Goal: Transaction & Acquisition: Purchase product/service

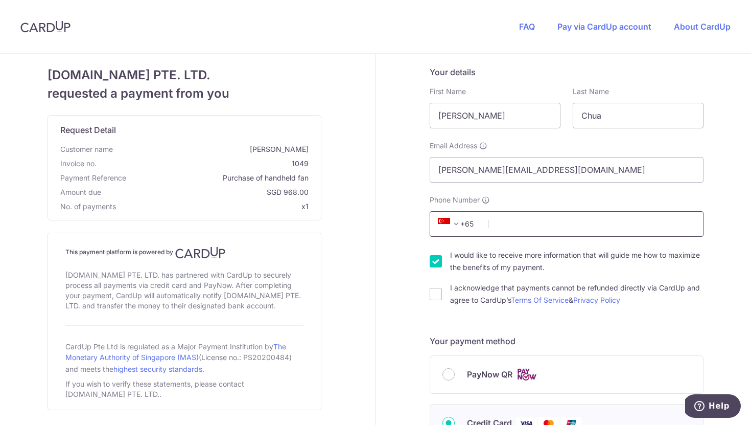
click at [505, 229] on input "Phone Number" at bounding box center [567, 224] width 274 height 26
type input "90907077"
click at [435, 294] on input "I acknowledge that payments cannot be refunded directly via CardUp and agree to…" at bounding box center [436, 294] width 12 height 12
checkbox input "true"
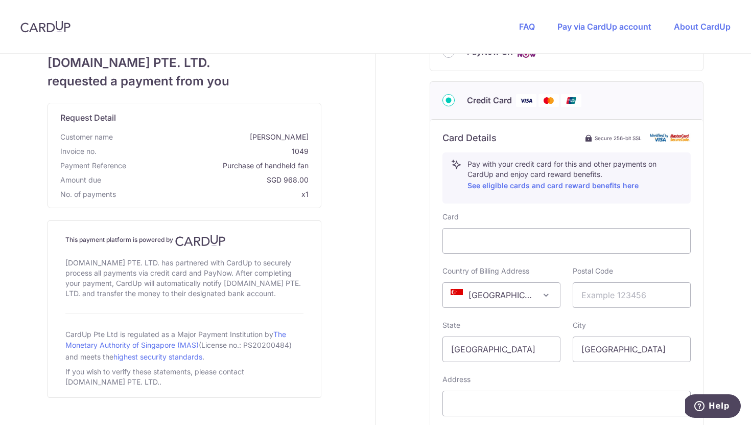
scroll to position [343, 0]
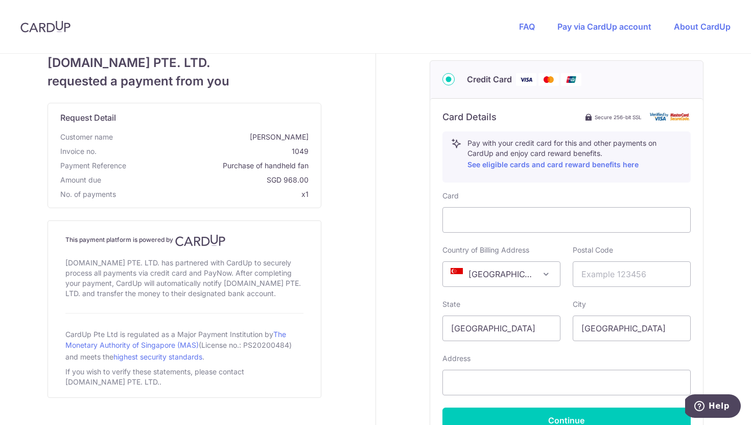
click at [534, 273] on span "[GEOGRAPHIC_DATA]" at bounding box center [501, 274] width 117 height 25
click at [501, 282] on span "[GEOGRAPHIC_DATA]" at bounding box center [501, 274] width 117 height 25
click at [499, 274] on span "[GEOGRAPHIC_DATA]" at bounding box center [501, 274] width 117 height 25
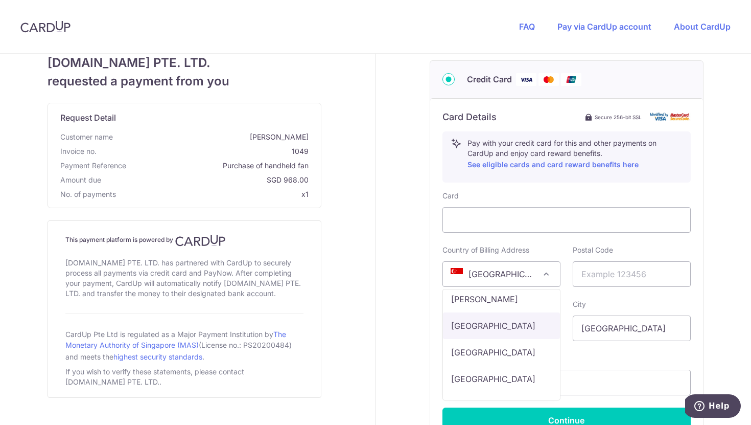
scroll to position [2658, 0]
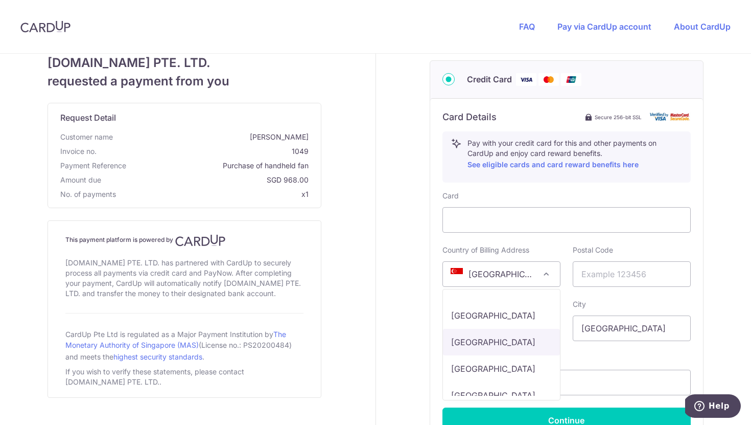
select select "HU"
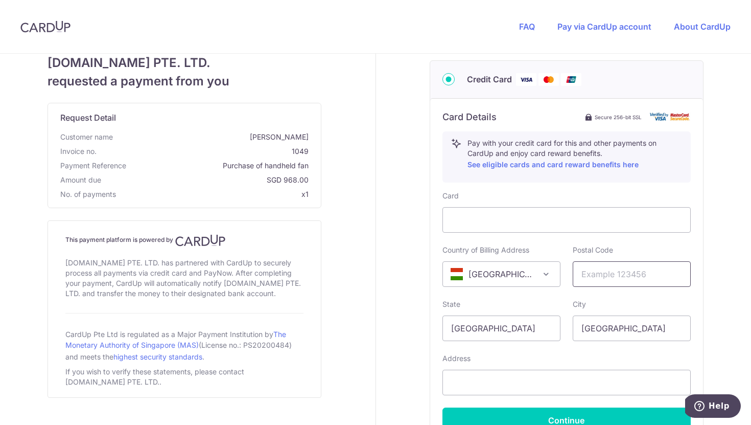
click at [615, 274] on input "text" at bounding box center [632, 274] width 118 height 26
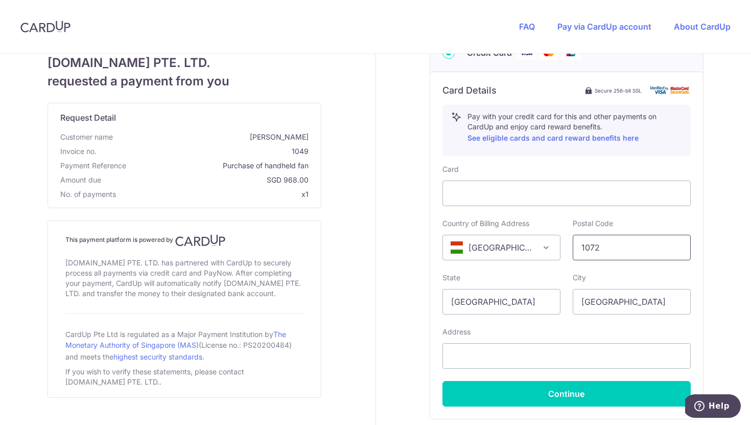
scroll to position [374, 0]
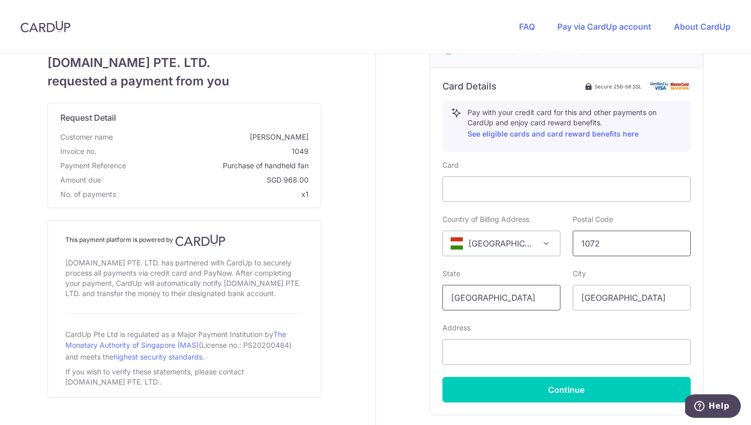
type input "1072"
click at [517, 297] on input "[GEOGRAPHIC_DATA]" at bounding box center [501, 298] width 118 height 26
type input "S"
type input "b"
type input "[GEOGRAPHIC_DATA]"
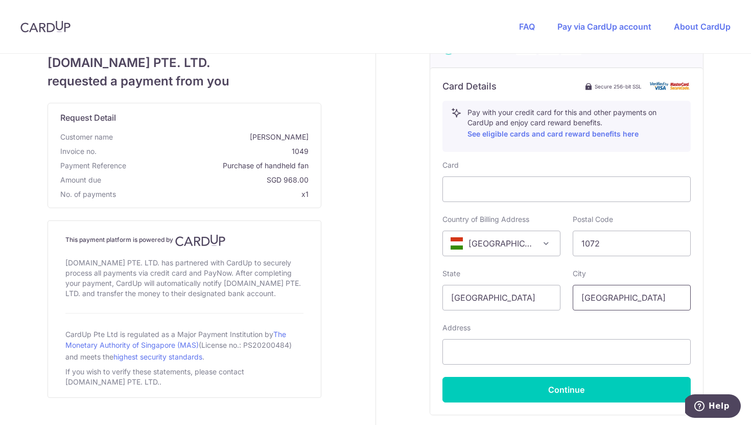
click at [641, 297] on input "[GEOGRAPHIC_DATA]" at bounding box center [632, 298] width 118 height 26
type input "S"
type input "[GEOGRAPHIC_DATA]"
click at [468, 352] on input "text" at bounding box center [566, 352] width 248 height 26
paste input "[STREET_ADDRESS]. 7. em"
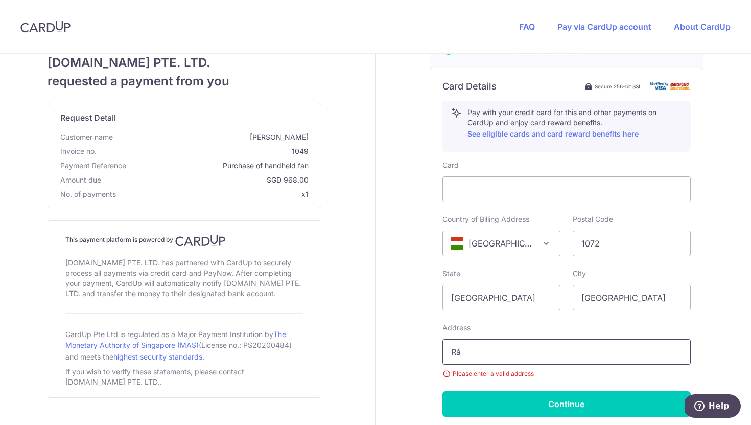
type input "R"
paste input "[STREET_ADDRESS]. 7. em., [GEOGRAPHIC_DATA], 1072, [GEOGRAPHIC_DATA]"
click at [679, 355] on input "[STREET_ADDRESS]. 7. em., [GEOGRAPHIC_DATA], 1072, [GEOGRAPHIC_DATA]" at bounding box center [566, 352] width 248 height 26
click at [642, 372] on small "Please enter a valid address" at bounding box center [566, 373] width 248 height 10
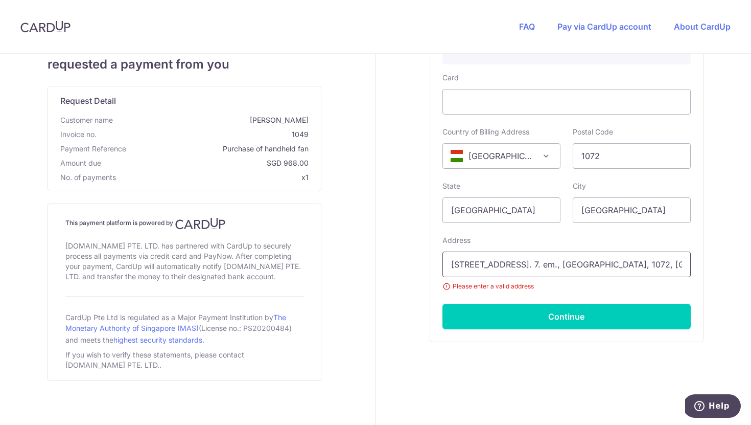
click at [645, 263] on input "[STREET_ADDRESS]. 7. em., [GEOGRAPHIC_DATA], 1072, [GEOGRAPHIC_DATA]" at bounding box center [566, 264] width 248 height 26
click at [597, 288] on small "Please enter a valid address" at bounding box center [566, 286] width 248 height 10
click at [554, 265] on input "[STREET_ADDRESS]. 7" at bounding box center [566, 264] width 248 height 26
click at [567, 288] on small "Please enter a valid address" at bounding box center [566, 286] width 248 height 10
click at [516, 257] on input "[STREET_ADDRESS]." at bounding box center [566, 264] width 248 height 26
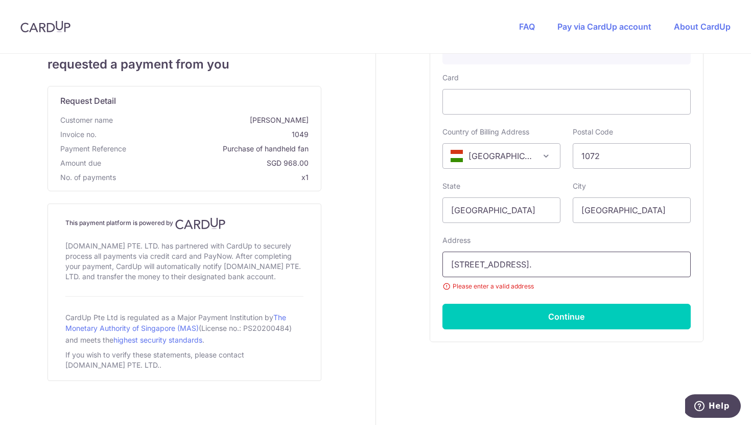
click at [532, 265] on input "[STREET_ADDRESS]." at bounding box center [566, 264] width 248 height 26
type input "R"
click at [623, 206] on input "[GEOGRAPHIC_DATA]" at bounding box center [632, 210] width 118 height 26
click at [486, 272] on input "text" at bounding box center [566, 264] width 248 height 26
paste input "[STREET_ADDRESS]"
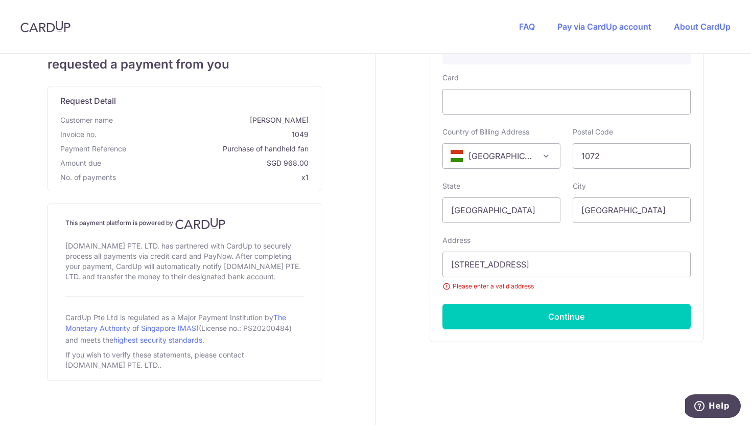
click at [583, 288] on small "Please enter a valid address" at bounding box center [566, 286] width 248 height 10
click at [632, 268] on input "[STREET_ADDRESS]" at bounding box center [566, 264] width 248 height 26
click at [573, 299] on div "Card Country of Billing Address [GEOGRAPHIC_DATA] [GEOGRAPHIC_DATA] [GEOGRAPHIC…" at bounding box center [566, 201] width 248 height 256
click at [491, 286] on small "Please enter a valid address" at bounding box center [566, 286] width 248 height 10
click at [446, 285] on small "Please enter a valid address" at bounding box center [566, 286] width 248 height 10
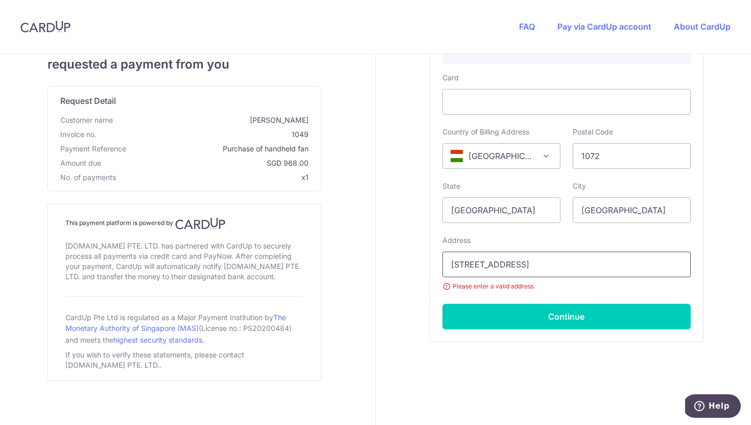
click at [563, 271] on input "[STREET_ADDRESS]" at bounding box center [566, 264] width 248 height 26
click at [651, 261] on input "[STREET_ADDRESS]" at bounding box center [566, 264] width 248 height 26
click at [606, 235] on div "Address [STREET_ADDRESS] Please enter a valid address" at bounding box center [566, 263] width 248 height 56
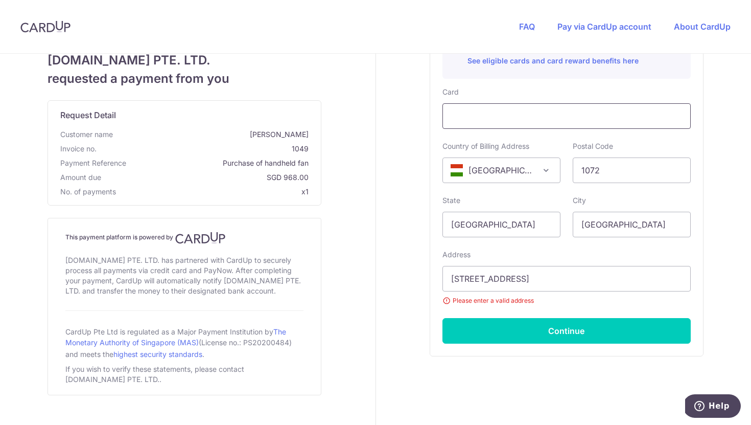
scroll to position [446, 0]
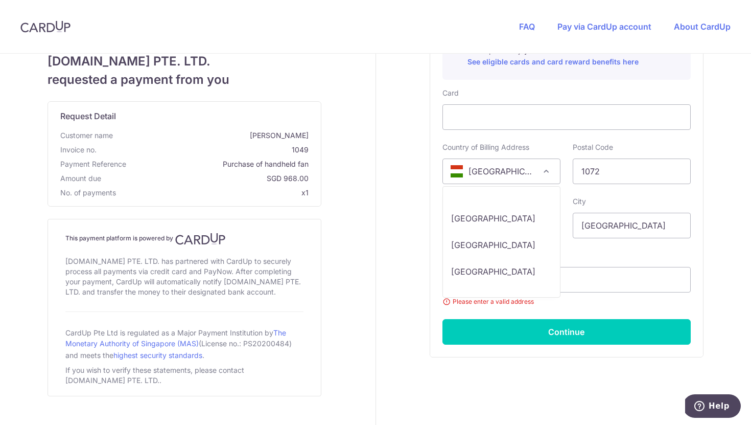
click at [539, 165] on span "[GEOGRAPHIC_DATA]" at bounding box center [501, 171] width 117 height 25
click at [601, 200] on div "City [GEOGRAPHIC_DATA] Please enter a valid city name" at bounding box center [632, 217] width 118 height 42
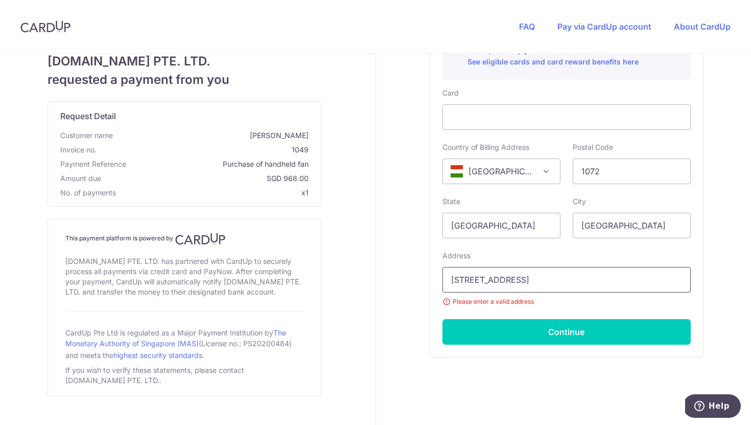
click at [508, 282] on input "[STREET_ADDRESS]" at bounding box center [566, 280] width 248 height 26
click at [536, 284] on input "[STREET_ADDRESS]" at bounding box center [566, 280] width 248 height 26
type input "R"
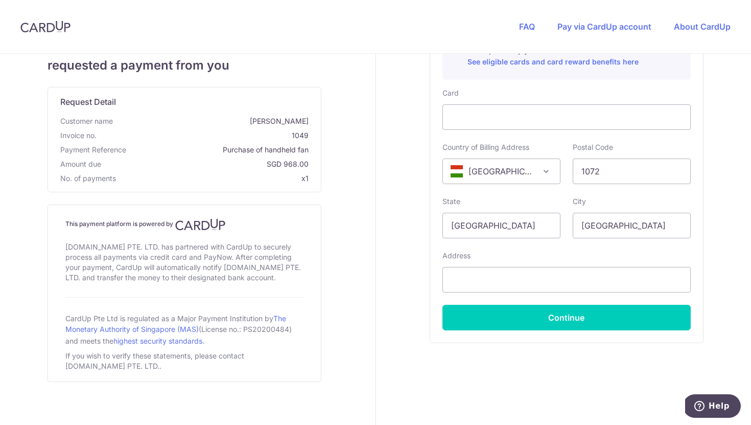
click at [667, 248] on div "Card Country of Billing Address [GEOGRAPHIC_DATA] [GEOGRAPHIC_DATA] [GEOGRAPHIC…" at bounding box center [566, 209] width 248 height 242
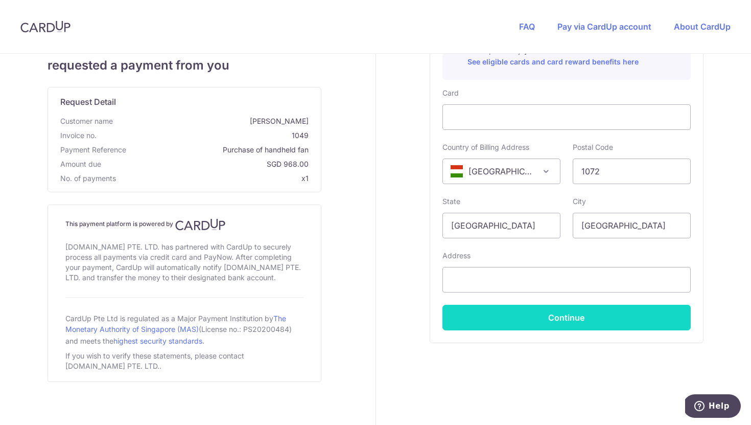
click at [579, 315] on button "Continue" at bounding box center [566, 317] width 248 height 26
type input "**** 2456"
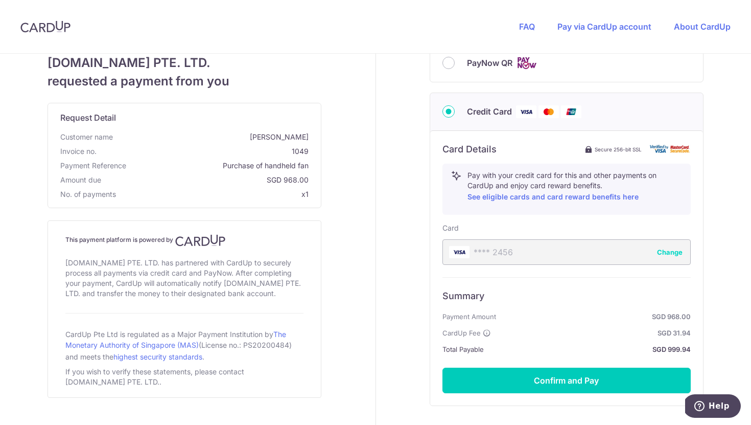
scroll to position [379, 0]
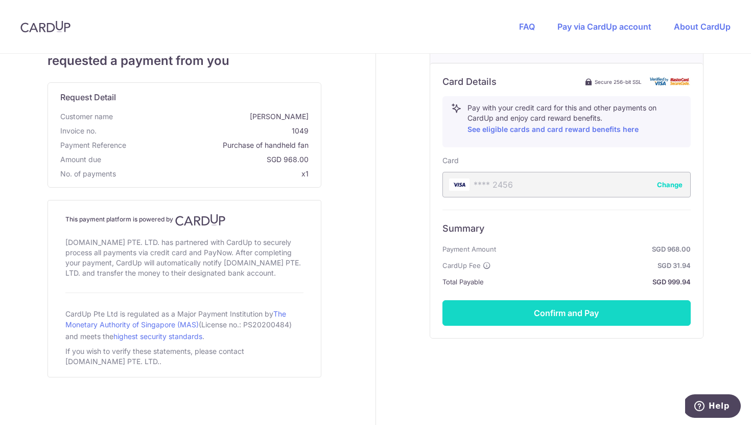
click at [564, 315] on button "Confirm and Pay" at bounding box center [566, 313] width 248 height 26
